Goal: Navigation & Orientation: Find specific page/section

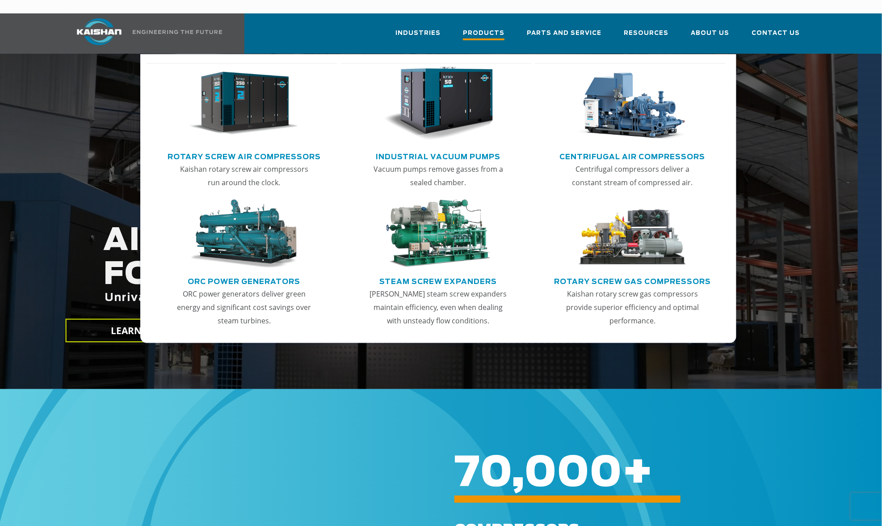
click at [479, 28] on span "Products" at bounding box center [484, 34] width 42 height 12
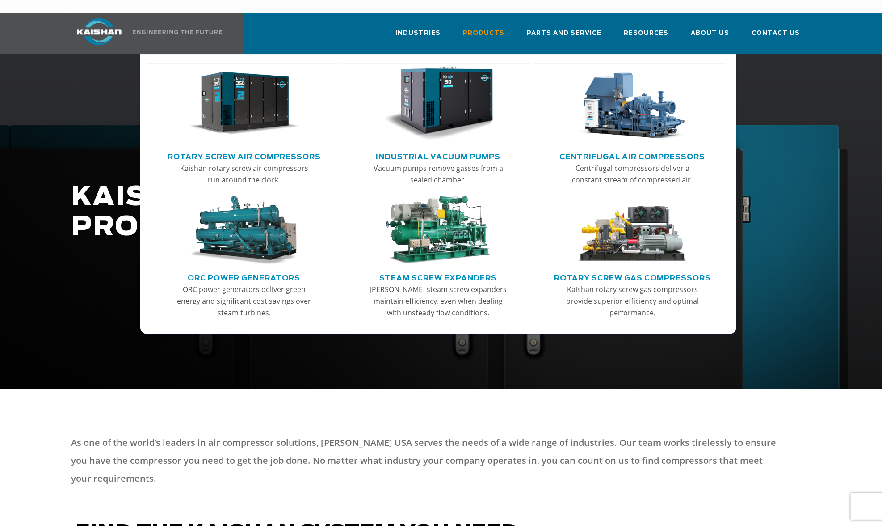
click at [460, 206] on img "Main menu" at bounding box center [439, 230] width 110 height 69
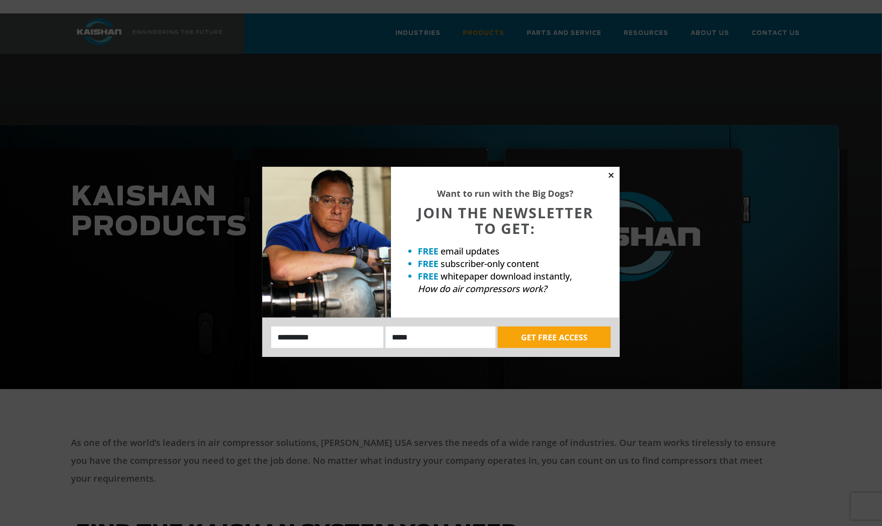
click at [611, 177] on icon at bounding box center [611, 175] width 8 height 8
